Goal: Navigation & Orientation: Understand site structure

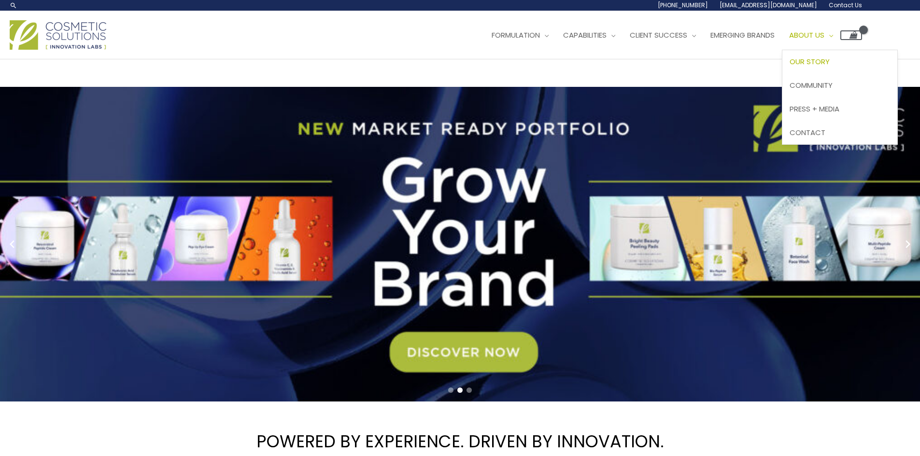
click at [829, 61] on span "Our Story" at bounding box center [809, 61] width 40 height 10
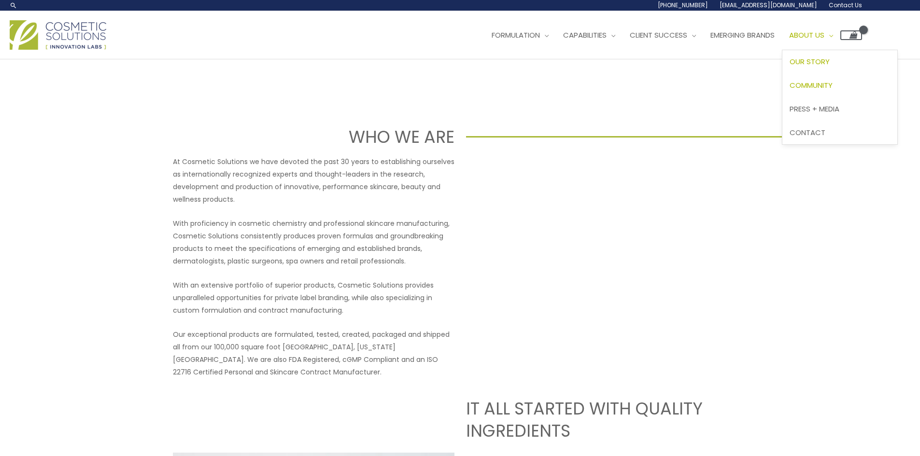
click at [832, 82] on span "Community" at bounding box center [810, 85] width 43 height 10
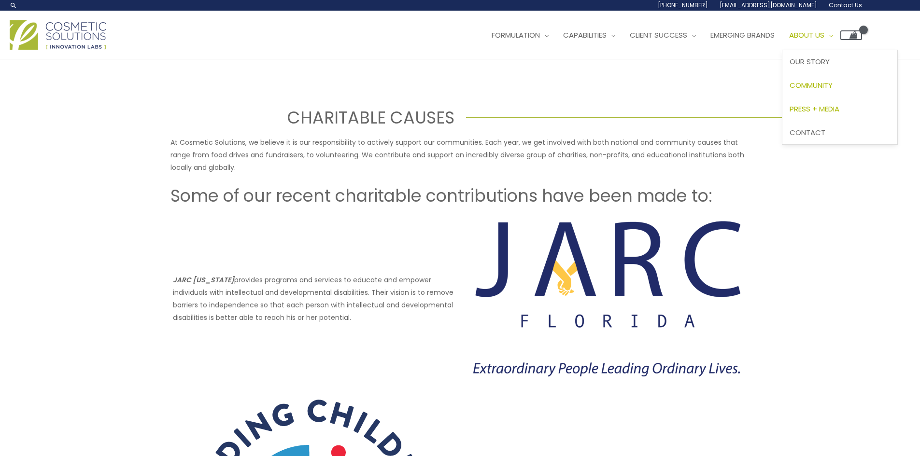
click at [838, 105] on span "Press + Media" at bounding box center [814, 109] width 50 height 10
drag, startPoint x: 344, startPoint y: 53, endPoint x: 349, endPoint y: 53, distance: 5.8
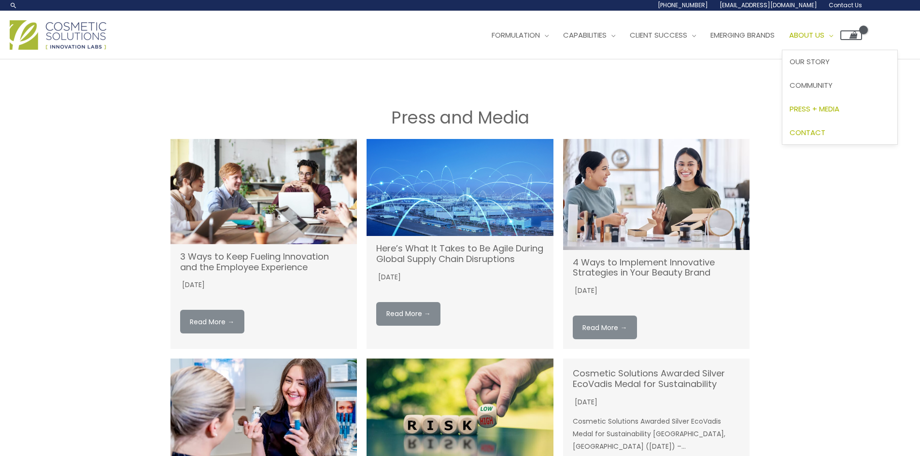
click at [825, 135] on span "Contact" at bounding box center [807, 132] width 36 height 10
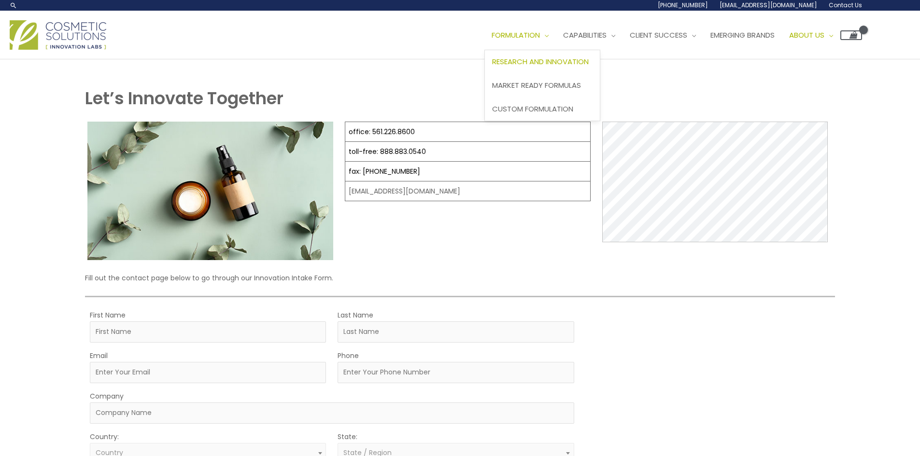
click at [557, 66] on span "Research and Innovation" at bounding box center [540, 61] width 97 height 10
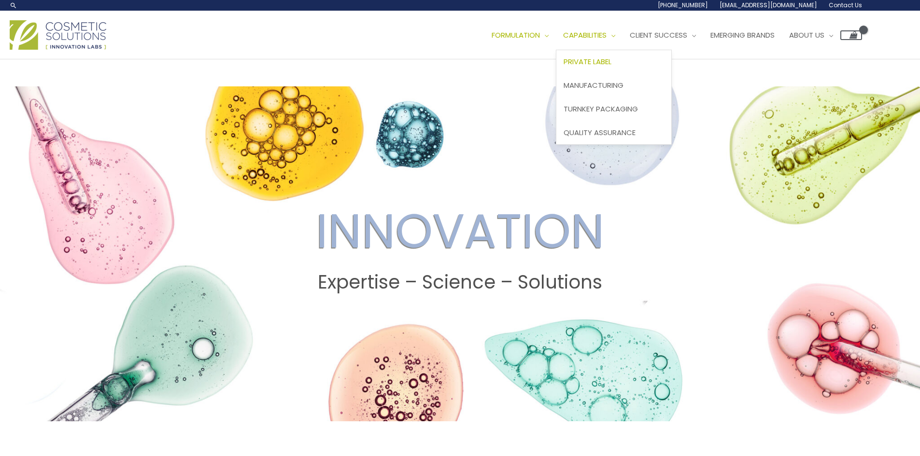
click at [611, 57] on span "Private Label" at bounding box center [587, 61] width 48 height 10
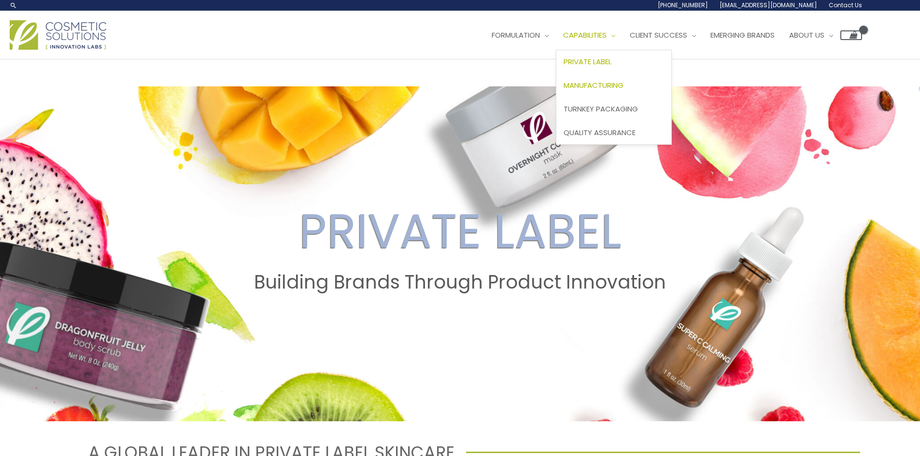
click at [609, 84] on span "Manufacturing" at bounding box center [593, 85] width 60 height 10
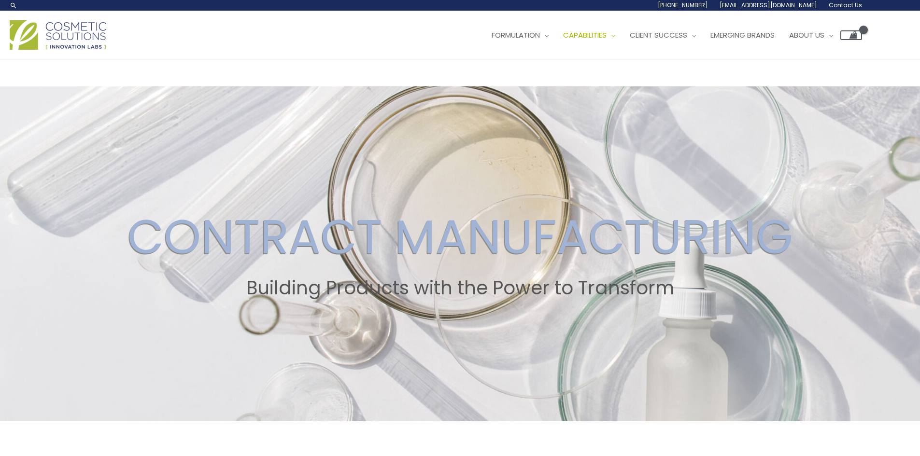
click at [66, 33] on img at bounding box center [58, 34] width 97 height 29
drag, startPoint x: 336, startPoint y: 54, endPoint x: 342, endPoint y: 54, distance: 5.8
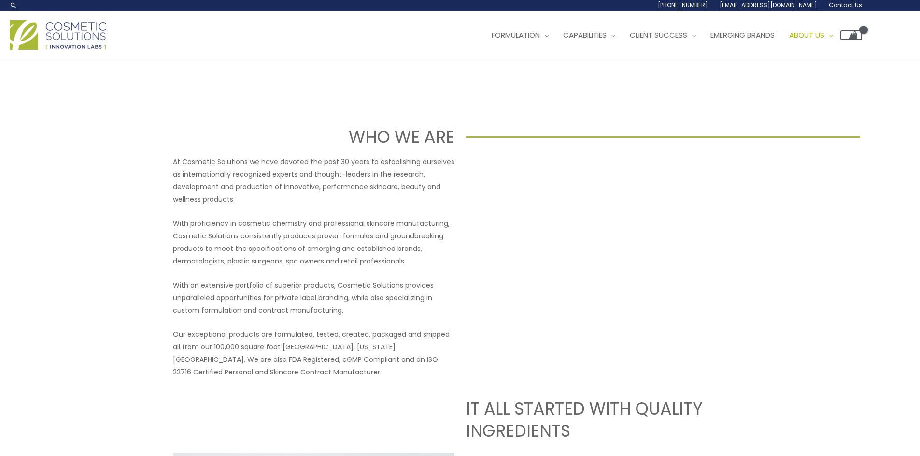
drag, startPoint x: 0, startPoint y: 0, endPoint x: 347, endPoint y: 55, distance: 351.4
